Goal: Task Accomplishment & Management: Manage account settings

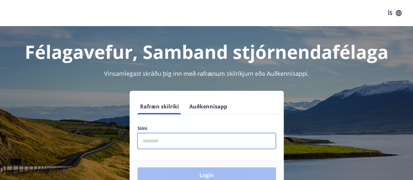
click at [167, 140] on input "phone" at bounding box center [207, 141] width 138 height 16
type input "********"
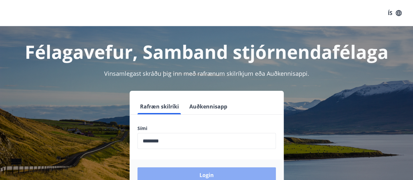
click at [175, 172] on button "Login" at bounding box center [207, 175] width 138 height 16
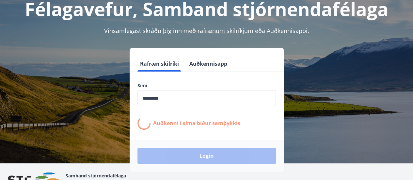
scroll to position [44, 0]
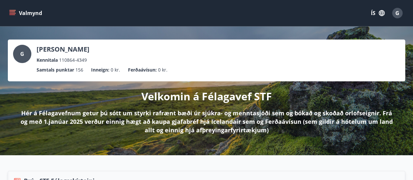
click at [12, 8] on button "Valmynd" at bounding box center [26, 13] width 37 height 12
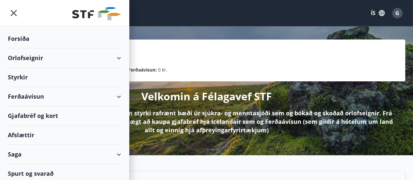
click at [57, 113] on div "Gjafabréf og kort" at bounding box center [64, 115] width 113 height 19
click at [30, 134] on div "Afslættir" at bounding box center [64, 134] width 113 height 19
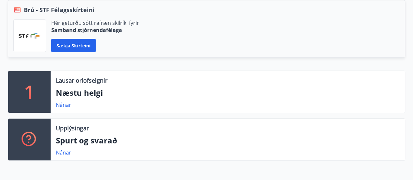
scroll to position [170, 0]
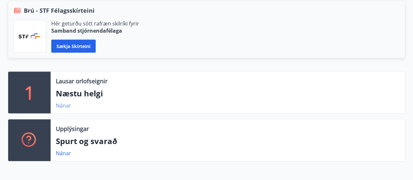
click at [63, 104] on link "Nánar" at bounding box center [63, 105] width 15 height 7
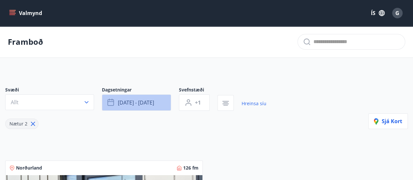
click at [117, 102] on button "[DATE] - [DATE]" at bounding box center [136, 102] width 69 height 16
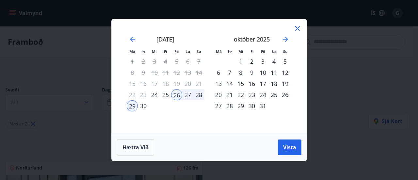
click at [262, 94] on div "24" at bounding box center [262, 94] width 11 height 11
click at [219, 106] on div "27" at bounding box center [218, 105] width 11 height 11
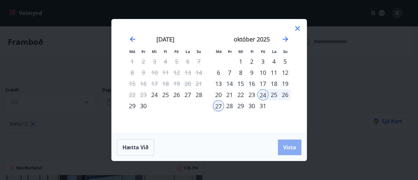
click at [288, 148] on span "Vista" at bounding box center [289, 147] width 13 height 7
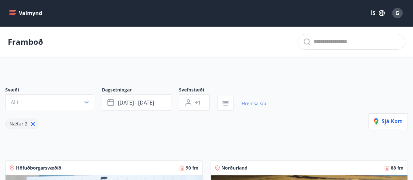
click at [245, 104] on link "Hreinsa síu" at bounding box center [254, 103] width 25 height 14
type input "*"
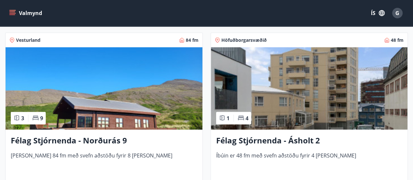
scroll to position [834, 0]
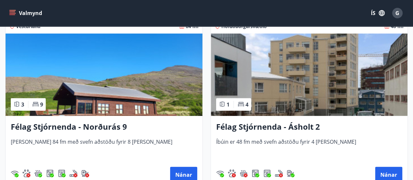
drag, startPoint x: 206, startPoint y: 145, endPoint x: 207, endPoint y: 170, distance: 25.2
click at [207, 170] on div "Höfuðborgarsvæðið 48 fm 1 4 Félag Stjórnenda - Ásholt 2 Íbúin er 48 fm með svef…" at bounding box center [305, 99] width 205 height 177
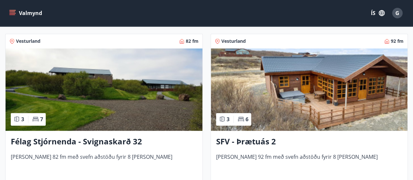
scroll to position [1698, 0]
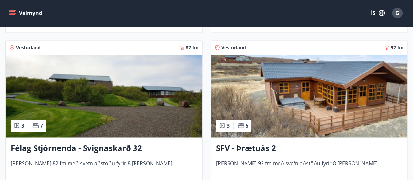
click at [95, 94] on img at bounding box center [104, 96] width 197 height 82
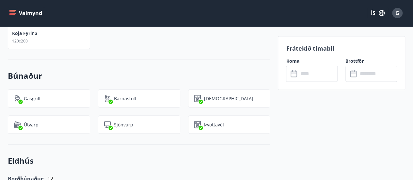
scroll to position [445, 0]
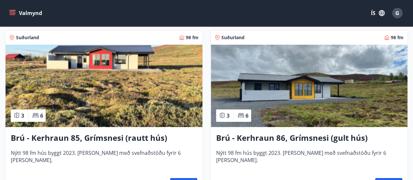
scroll to position [2238, 0]
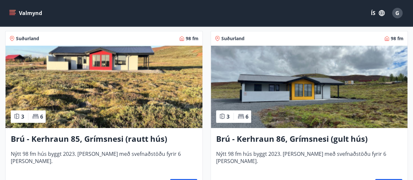
click at [68, 93] on img at bounding box center [104, 87] width 197 height 82
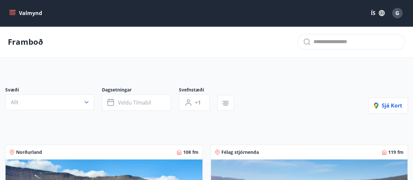
click at [106, 154] on div "Norðurland 108 fm" at bounding box center [103, 152] width 189 height 7
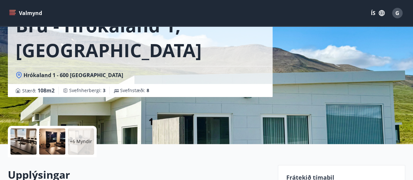
scroll to position [52, 0]
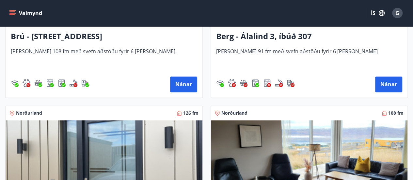
scroll to position [394, 0]
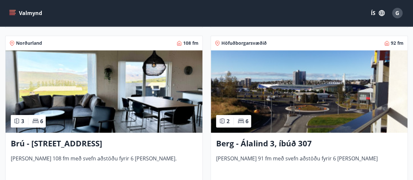
click at [73, 83] on img at bounding box center [104, 91] width 197 height 82
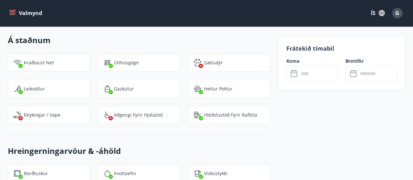
scroll to position [899, 0]
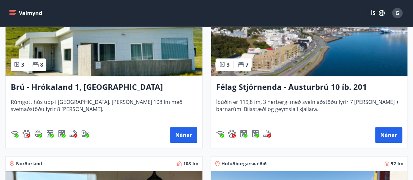
scroll to position [166, 0]
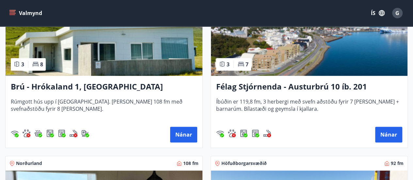
click at [43, 89] on h3 "Brú - Hrókaland 1, Akureyri" at bounding box center [104, 87] width 187 height 12
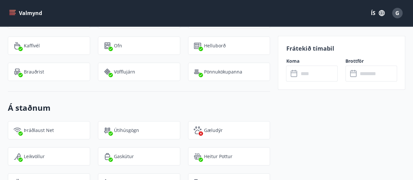
scroll to position [904, 0]
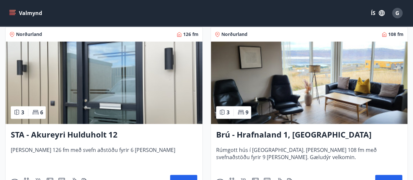
scroll to position [473, 0]
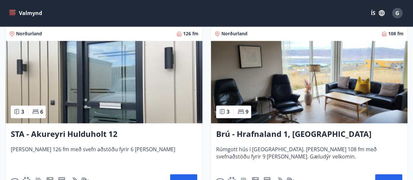
click at [234, 134] on h3 "Brú - Hrafnaland 1, Akureyri (gæludýr velkomin)" at bounding box center [309, 134] width 187 height 12
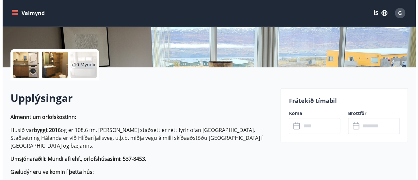
scroll to position [129, 0]
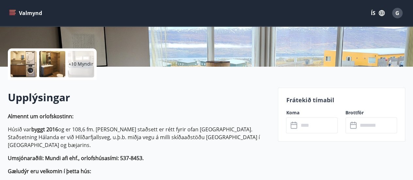
click at [78, 62] on p "+10 Myndir" at bounding box center [81, 64] width 25 height 7
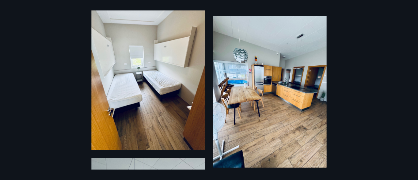
scroll to position [524, 0]
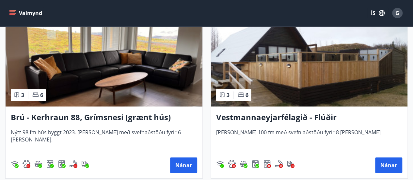
scroll to position [2437, 0]
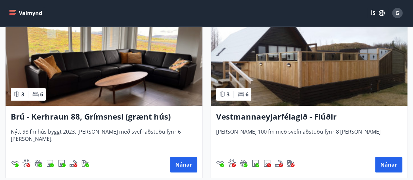
click at [226, 73] on img at bounding box center [309, 65] width 197 height 82
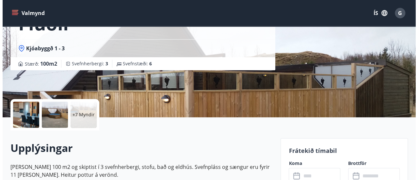
scroll to position [79, 0]
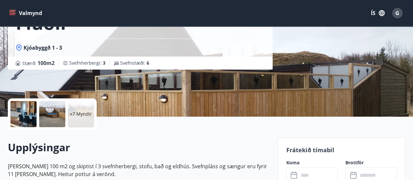
click at [86, 115] on p "+7 Myndir" at bounding box center [81, 114] width 22 height 7
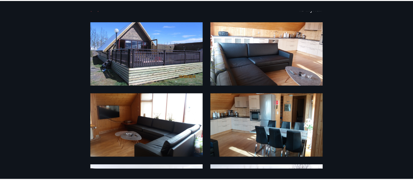
scroll to position [0, 0]
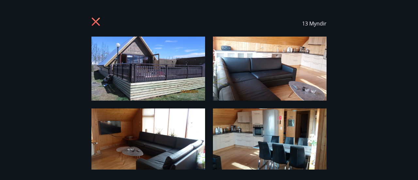
click at [97, 20] on icon at bounding box center [96, 22] width 8 height 8
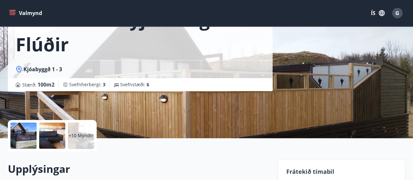
scroll to position [55, 0]
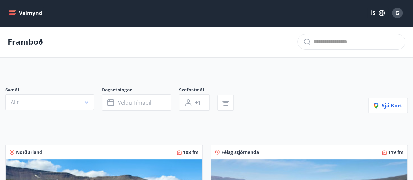
click at [15, 12] on icon "menu" at bounding box center [12, 13] width 7 height 7
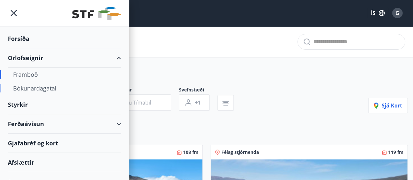
click at [33, 88] on div "Bókunardagatal" at bounding box center [64, 88] width 103 height 14
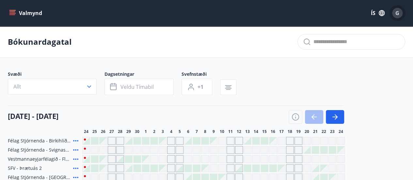
click at [398, 10] on span "G" at bounding box center [398, 12] width 4 height 7
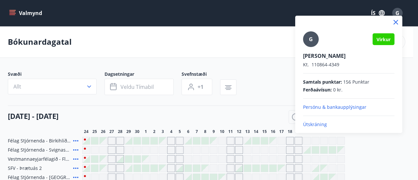
click at [329, 107] on p "Persónu & bankaupplýsingar" at bounding box center [348, 107] width 91 height 7
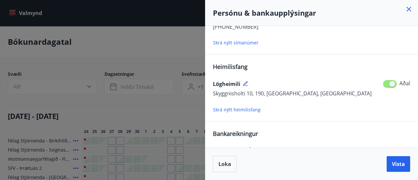
scroll to position [128, 0]
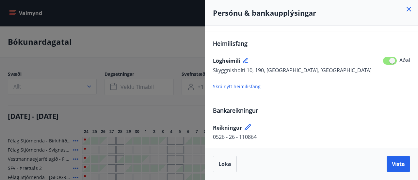
click at [248, 124] on icon at bounding box center [248, 127] width 6 height 6
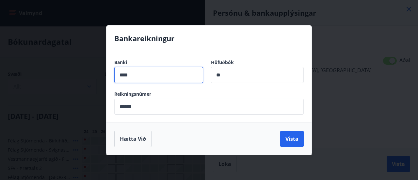
click at [135, 79] on input "****" at bounding box center [158, 75] width 89 height 16
type input "*"
type input "****"
click at [151, 106] on input "******" at bounding box center [208, 107] width 189 height 16
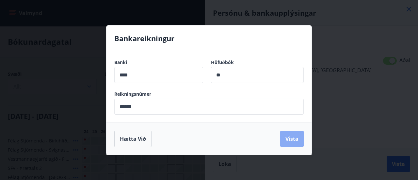
click at [290, 136] on button "Vista" at bounding box center [292, 139] width 24 height 16
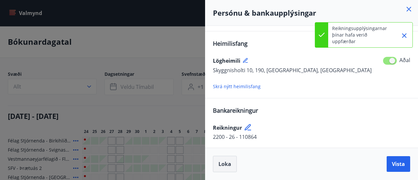
click at [227, 160] on button "Loka" at bounding box center [225, 164] width 24 height 16
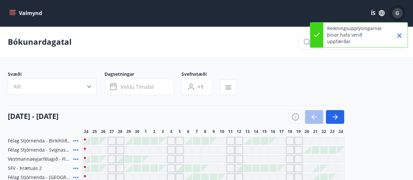
click at [395, 9] on div "G" at bounding box center [397, 13] width 10 height 10
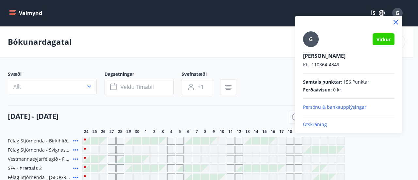
click at [404, 31] on div at bounding box center [209, 90] width 418 height 180
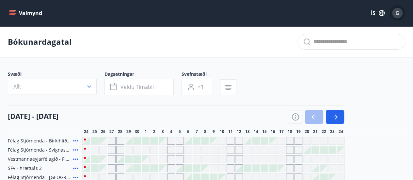
click at [399, 16] on div "G" at bounding box center [397, 13] width 10 height 10
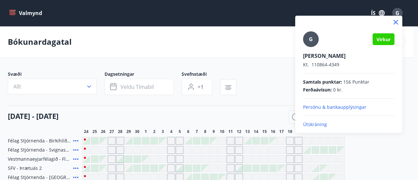
click at [316, 124] on p "Útskráning" at bounding box center [348, 124] width 91 height 7
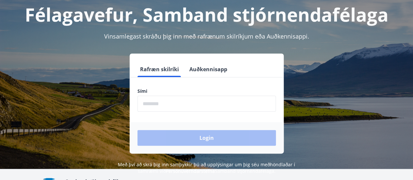
scroll to position [38, 0]
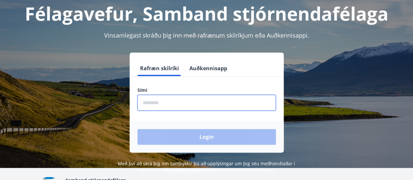
click at [145, 95] on input "phone" at bounding box center [207, 103] width 138 height 16
type input "********"
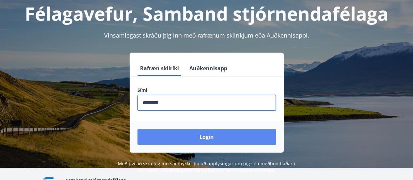
click at [187, 136] on button "Login" at bounding box center [207, 137] width 138 height 16
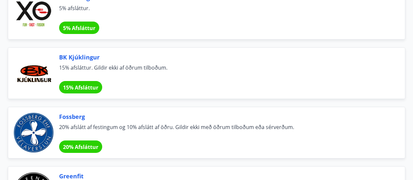
scroll to position [1169, 0]
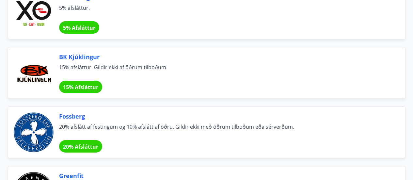
click at [75, 53] on span "BK Kjúklingur" at bounding box center [224, 57] width 330 height 8
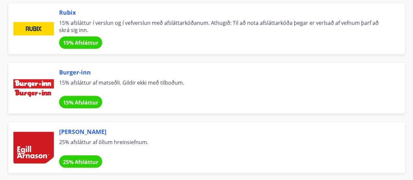
scroll to position [1809, 0]
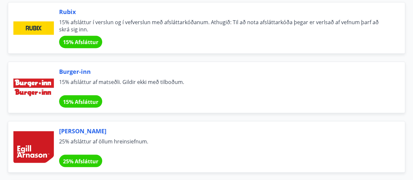
drag, startPoint x: 123, startPoint y: 100, endPoint x: 259, endPoint y: 140, distance: 141.7
click at [259, 140] on span "25% afsláttur af öllum hreinsiefnum." at bounding box center [224, 145] width 330 height 14
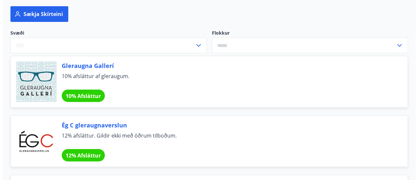
scroll to position [0, 0]
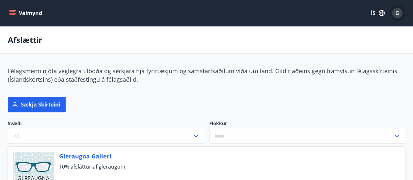
click at [398, 12] on span "G" at bounding box center [398, 12] width 4 height 7
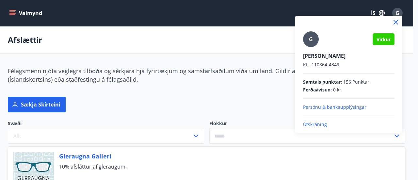
click at [325, 122] on p "Útskráning" at bounding box center [348, 124] width 91 height 7
